Goal: Task Accomplishment & Management: Use online tool/utility

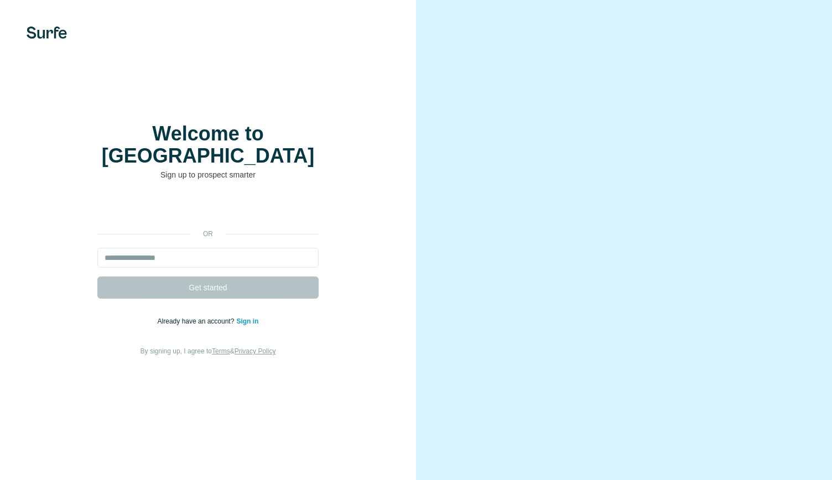
click at [206, 180] on div "Welcome to Surfe Sign up to prospect smarter or Get started Already have an acc…" at bounding box center [208, 240] width 372 height 235
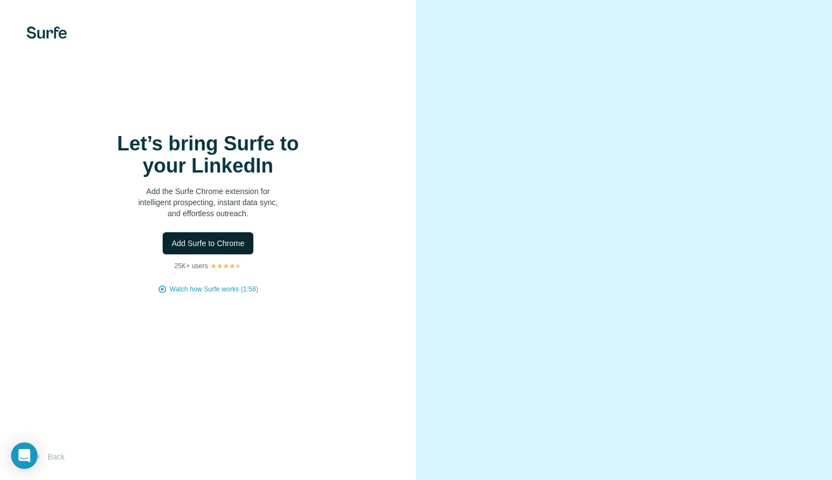
click at [222, 236] on button "Add Surfe to Chrome" at bounding box center [208, 243] width 91 height 22
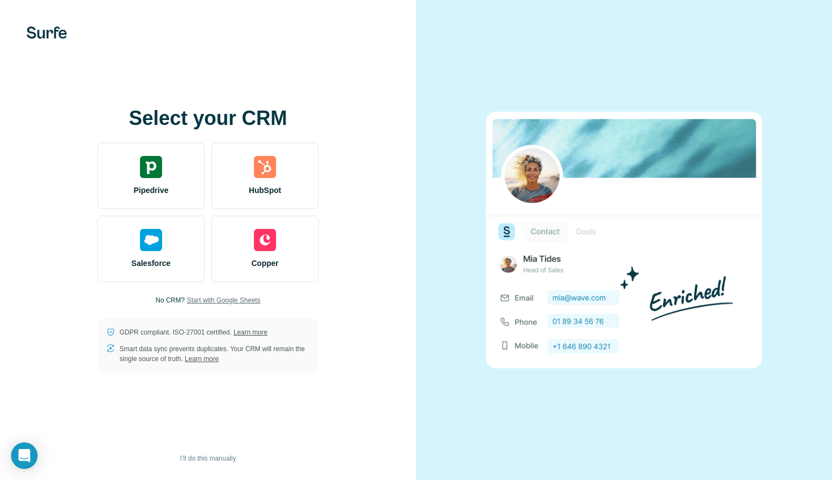
click at [219, 303] on span "Start with Google Sheets" at bounding box center [224, 301] width 74 height 10
